Goal: Task Accomplishment & Management: Manage account settings

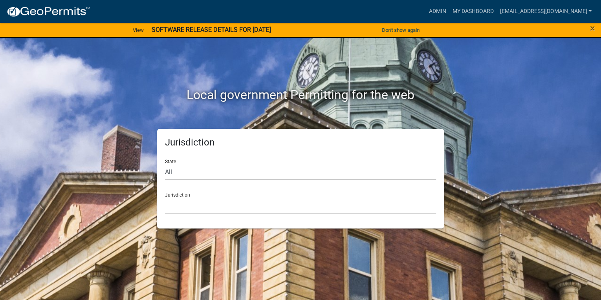
click at [206, 206] on select "[GEOGRAPHIC_DATA], [US_STATE] [GEOGRAPHIC_DATA], [US_STATE][PERSON_NAME][GEOGRA…" at bounding box center [300, 205] width 271 height 16
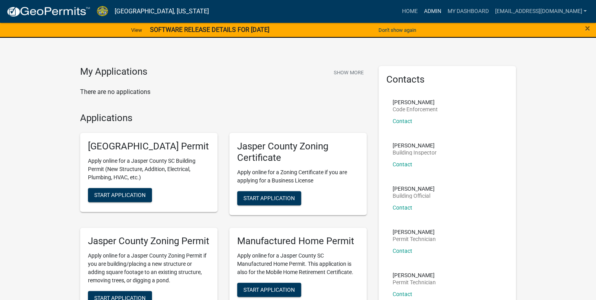
click at [432, 11] on link "Admin" at bounding box center [433, 11] width 24 height 15
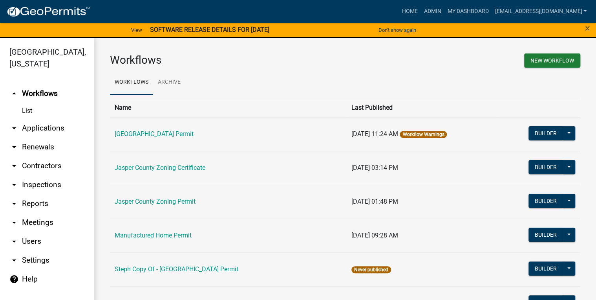
click at [46, 129] on link "arrow_drop_down Applications" at bounding box center [47, 128] width 94 height 19
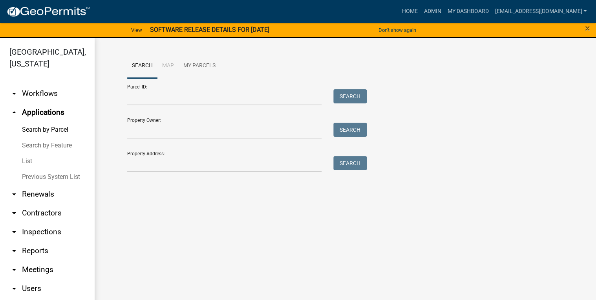
click at [28, 167] on link "List" at bounding box center [47, 161] width 94 height 16
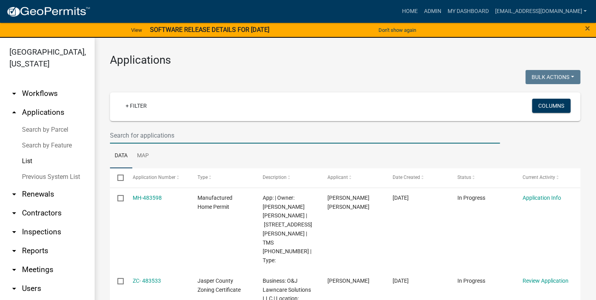
click at [135, 134] on input "text" at bounding box center [305, 135] width 390 height 16
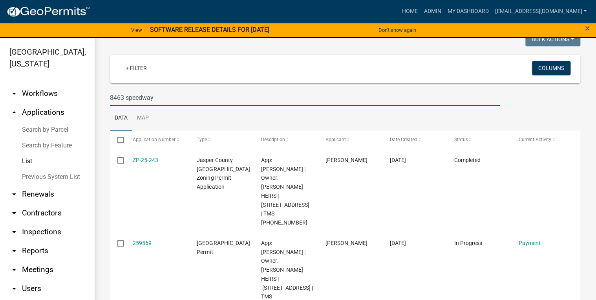
scroll to position [46, 0]
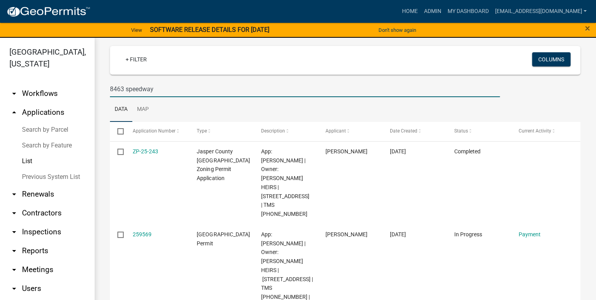
drag, startPoint x: 168, startPoint y: 93, endPoint x: 66, endPoint y: 89, distance: 102.6
click at [66, 89] on div "[GEOGRAPHIC_DATA], [US_STATE] arrow_drop_down Workflows List arrow_drop_up Appl…" at bounding box center [298, 173] width 596 height 271
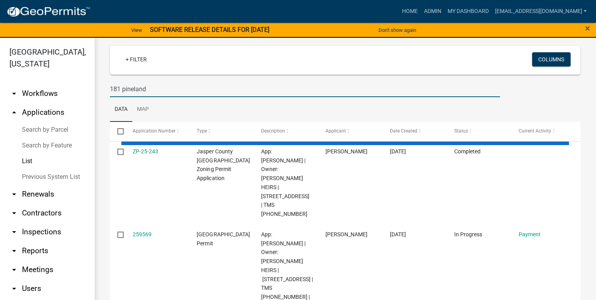
scroll to position [0, 0]
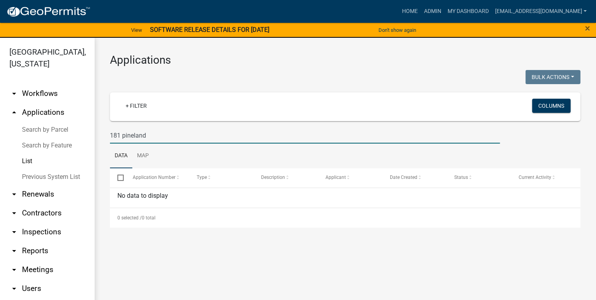
drag, startPoint x: 158, startPoint y: 138, endPoint x: 124, endPoint y: 143, distance: 34.1
click at [124, 143] on wm-datatable "Bulk Actions Void Expire Lock Withdraw + Filter Columns 181 pineland Data Map S…" at bounding box center [345, 148] width 470 height 157
type input "181"
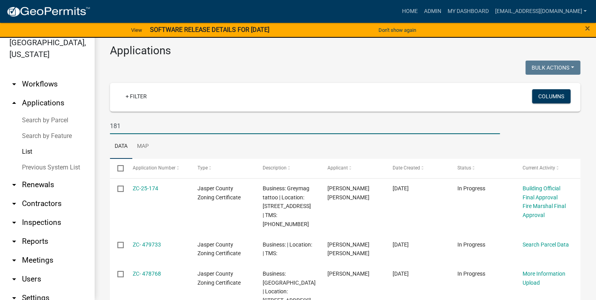
drag, startPoint x: 140, startPoint y: 132, endPoint x: 56, endPoint y: 145, distance: 85.1
click at [56, 145] on div "[GEOGRAPHIC_DATA], [US_STATE] arrow_drop_down Workflows List arrow_drop_up Appl…" at bounding box center [298, 163] width 596 height 271
drag, startPoint x: 145, startPoint y: 119, endPoint x: 141, endPoint y: 124, distance: 6.3
click at [145, 119] on input "181" at bounding box center [305, 126] width 390 height 16
click at [141, 127] on input "181" at bounding box center [305, 126] width 390 height 16
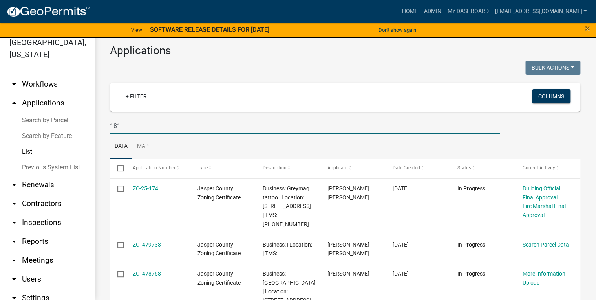
click at [119, 126] on input "181" at bounding box center [305, 126] width 390 height 16
click at [118, 126] on input "181" at bounding box center [305, 126] width 390 height 16
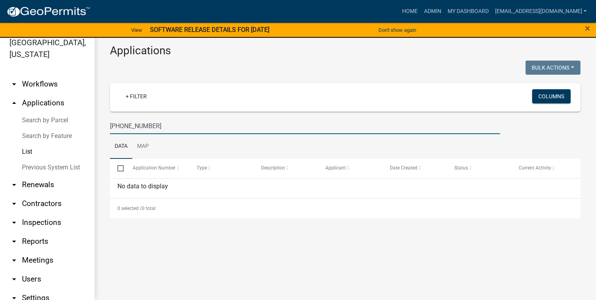
drag, startPoint x: 184, startPoint y: 124, endPoint x: 140, endPoint y: 130, distance: 44.4
click at [140, 130] on input "[PHONE_NUMBER]" at bounding box center [305, 126] width 390 height 16
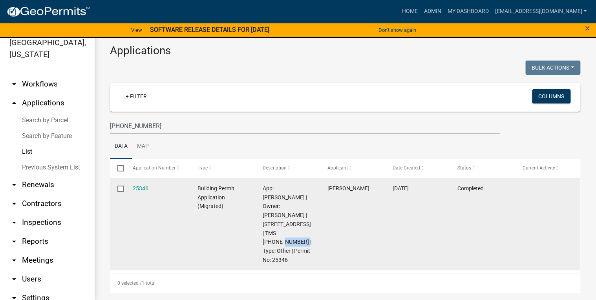
drag, startPoint x: 294, startPoint y: 225, endPoint x: 273, endPoint y: 226, distance: 21.3
click at [273, 226] on span "App: [PERSON_NAME] | Owner: [PERSON_NAME] | [STREET_ADDRESS] | TMS [PHONE_NUMBE…" at bounding box center [287, 224] width 49 height 78
copy span "Pineland"
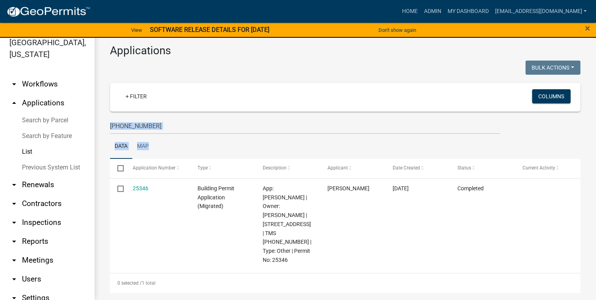
drag, startPoint x: 177, startPoint y: 134, endPoint x: 108, endPoint y: 126, distance: 70.0
click at [110, 126] on wm-datatable "Bulk Actions Void Expire Lock Withdraw + Filter Columns [PHONE_NUMBER] Data Map…" at bounding box center [345, 176] width 470 height 232
click at [171, 105] on div "+ Filter" at bounding box center [267, 97] width 309 height 16
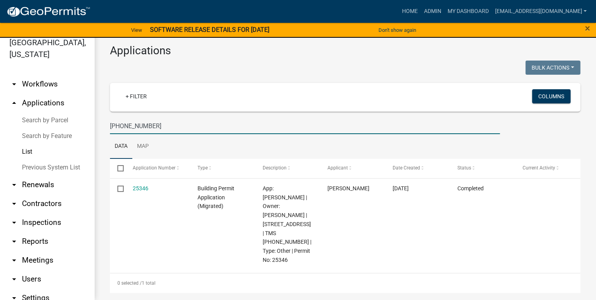
click at [165, 124] on input "[PHONE_NUMBER]" at bounding box center [305, 126] width 390 height 16
click at [165, 125] on input "[PHONE_NUMBER]" at bounding box center [305, 126] width 390 height 16
paste input "Pineland"
type input "Pineland"
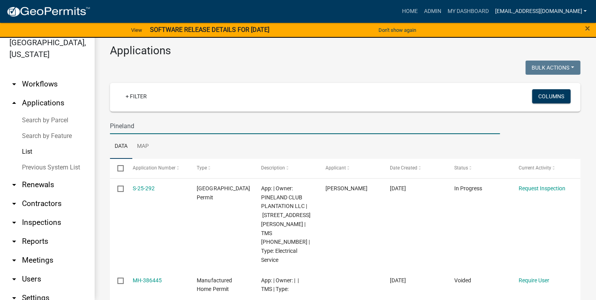
click at [565, 12] on link "[EMAIL_ADDRESS][DOMAIN_NAME]" at bounding box center [541, 11] width 98 height 15
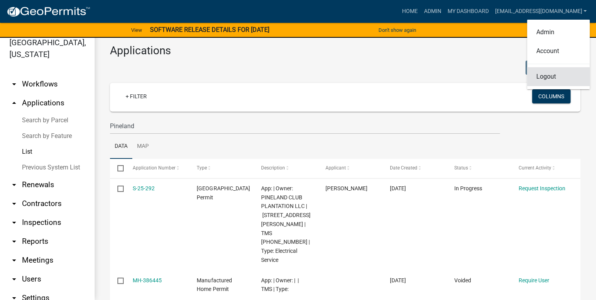
click at [544, 78] on link "Logout" at bounding box center [558, 76] width 63 height 19
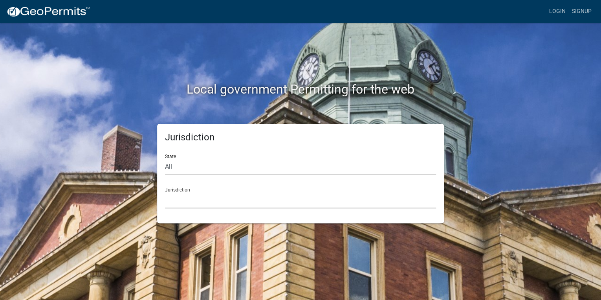
click at [189, 197] on select "[GEOGRAPHIC_DATA], [US_STATE] [GEOGRAPHIC_DATA], [US_STATE][PERSON_NAME][GEOGRA…" at bounding box center [300, 200] width 271 height 16
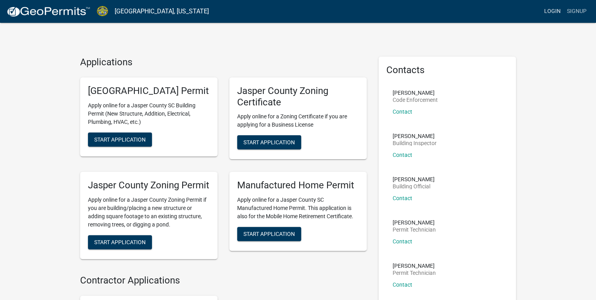
click at [549, 11] on link "Login" at bounding box center [552, 11] width 23 height 15
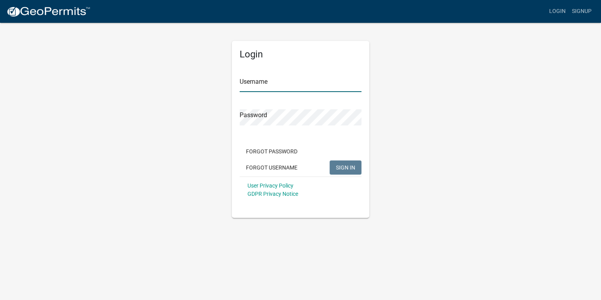
click at [287, 88] on input "Username" at bounding box center [301, 84] width 122 height 16
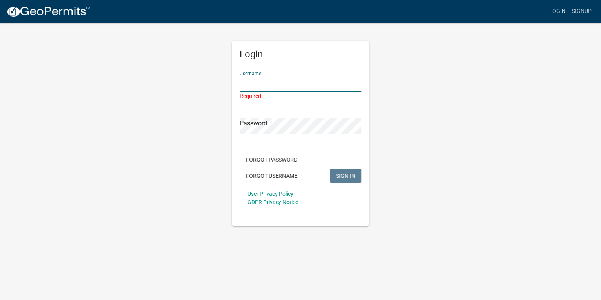
click at [562, 8] on link "Login" at bounding box center [557, 11] width 23 height 15
click at [268, 79] on input "Username" at bounding box center [301, 84] width 122 height 16
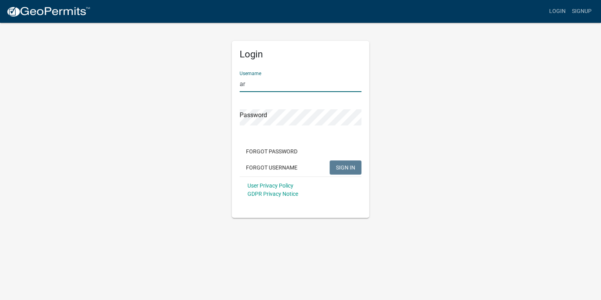
type input "a"
type input "[PERSON_NAME]"
click at [329, 160] on button "SIGN IN" at bounding box center [345, 167] width 32 height 14
